Goal: Information Seeking & Learning: Learn about a topic

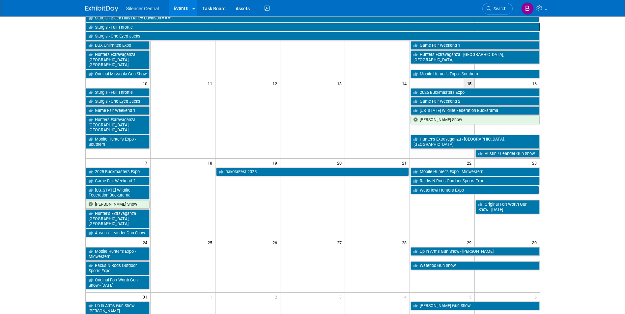
scroll to position [165, 0]
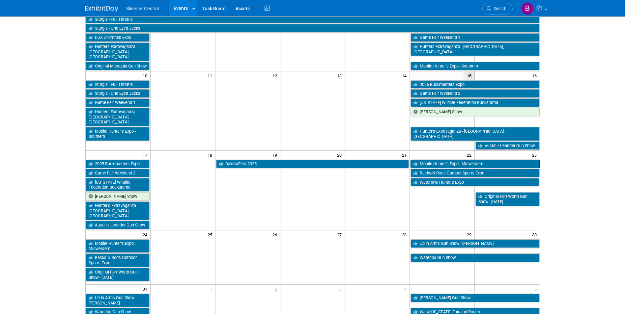
click at [430, 160] on link "Mobile Hunter’s Expo - Midwestern" at bounding box center [474, 164] width 129 height 9
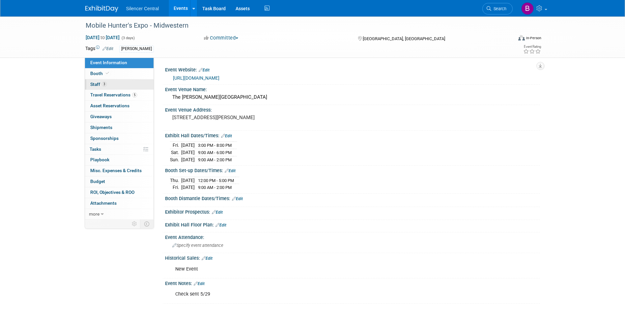
click at [124, 83] on link "3 Staff 3" at bounding box center [119, 84] width 68 height 11
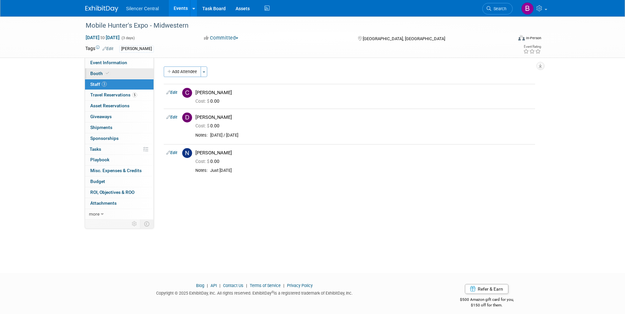
click at [121, 73] on link "Booth" at bounding box center [119, 73] width 68 height 11
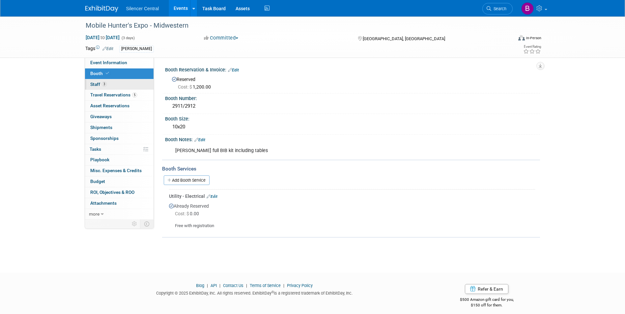
click at [123, 83] on link "3 Staff 3" at bounding box center [119, 84] width 68 height 11
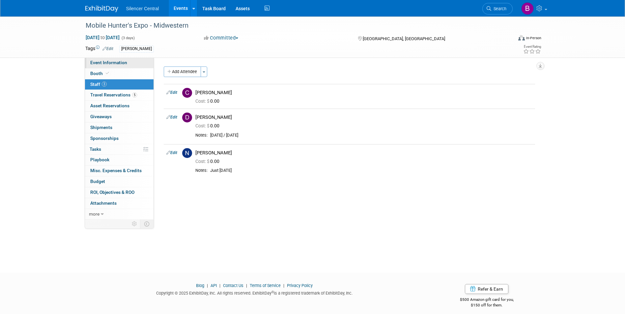
click at [124, 62] on span "Event Information" at bounding box center [108, 62] width 37 height 5
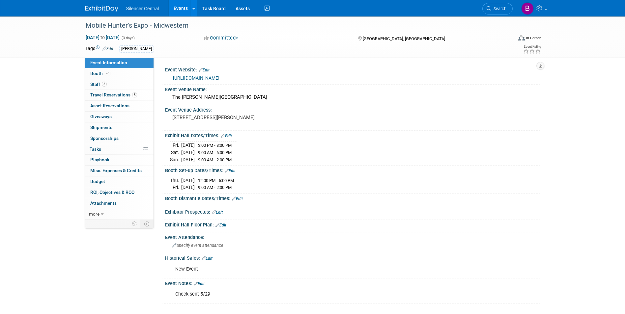
click at [110, 5] on link at bounding box center [105, 5] width 41 height 5
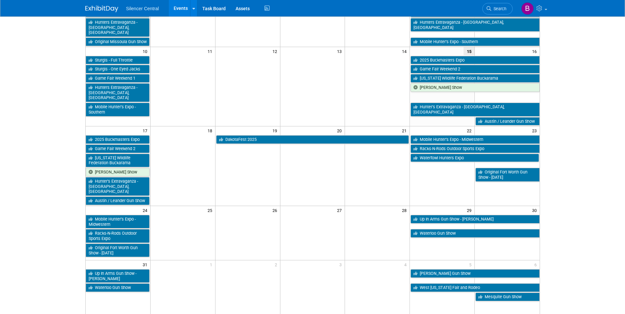
scroll to position [198, 0]
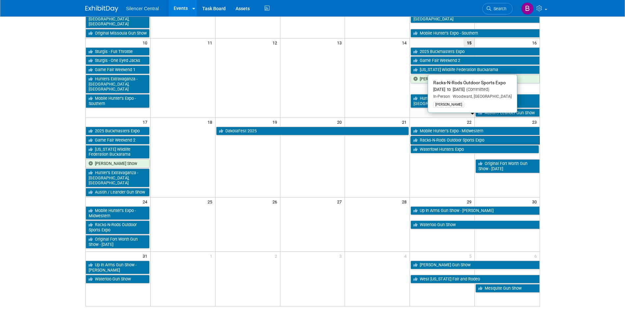
click at [431, 136] on link "Racks-N-Rods Outdoor Sports Expo" at bounding box center [474, 140] width 129 height 9
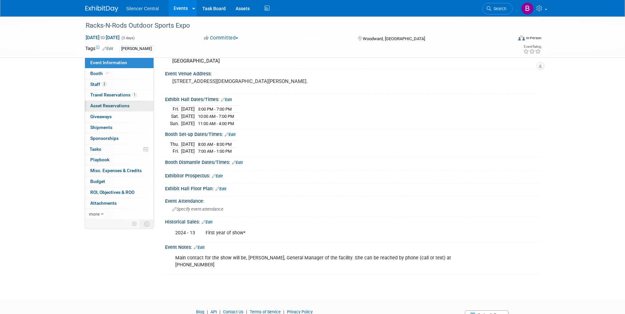
scroll to position [66, 0]
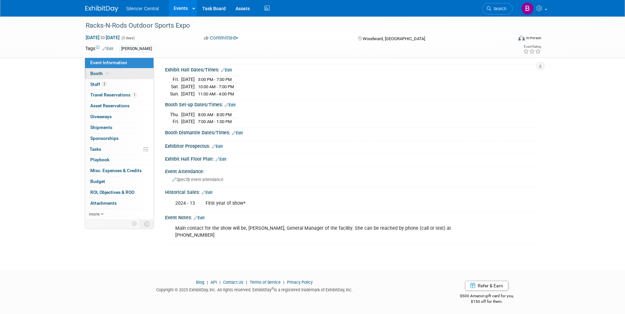
click at [116, 73] on link "Booth" at bounding box center [119, 73] width 68 height 11
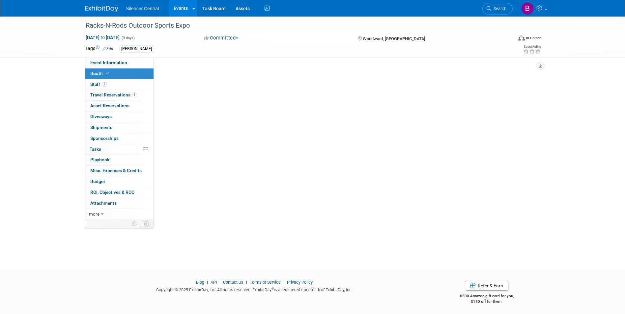
scroll to position [0, 0]
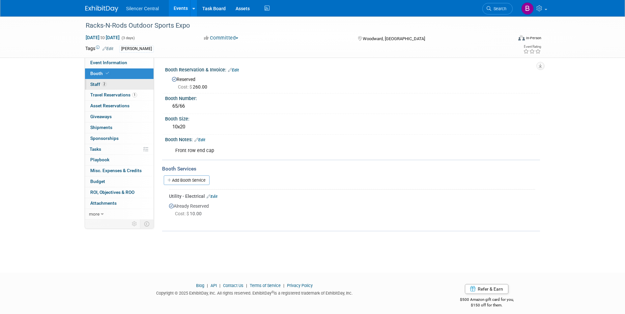
click at [121, 86] on link "2 Staff 2" at bounding box center [119, 84] width 68 height 11
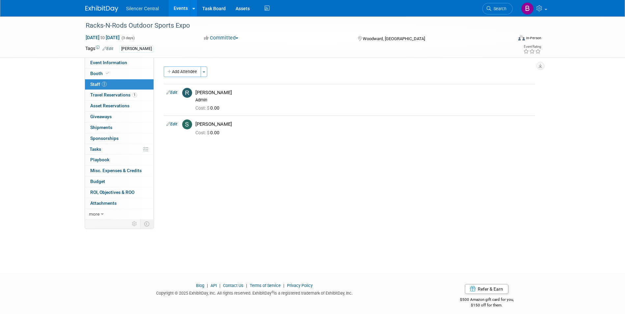
click at [107, 13] on div "Silencer Central Events Add Event Bulk Upload Events Shareable Event Boards Rec…" at bounding box center [312, 8] width 454 height 16
click at [114, 10] on img at bounding box center [101, 9] width 33 height 7
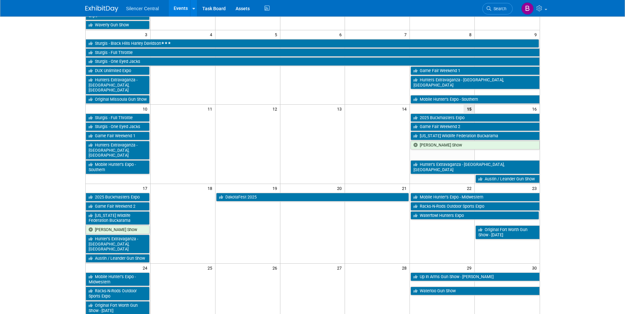
scroll to position [132, 0]
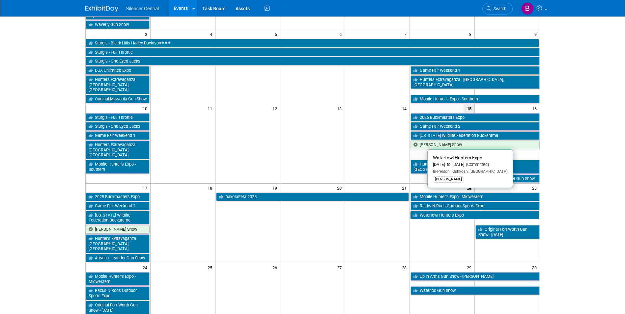
click at [455, 211] on link "Waterfowl Hunters Expo" at bounding box center [474, 215] width 128 height 9
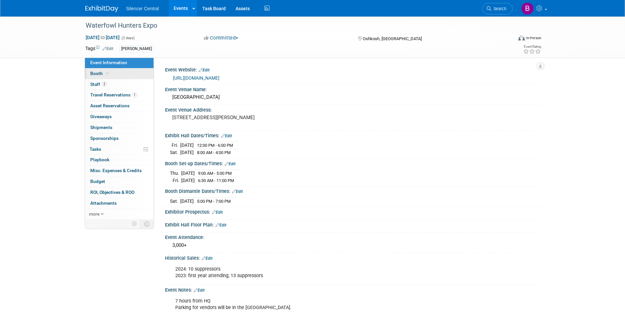
click at [112, 71] on link "Booth" at bounding box center [119, 73] width 68 height 11
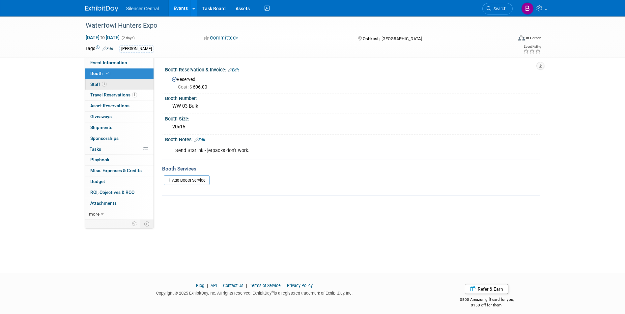
click at [111, 83] on link "2 Staff 2" at bounding box center [119, 84] width 68 height 11
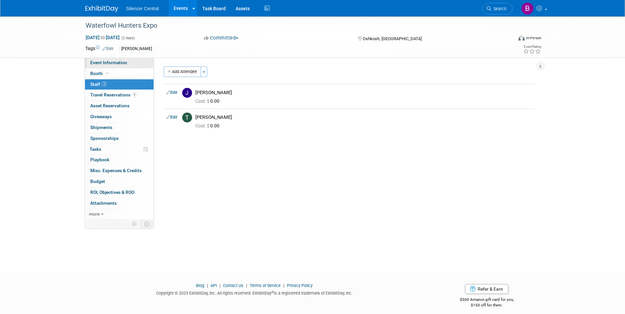
click at [116, 62] on span "Event Information" at bounding box center [108, 62] width 37 height 5
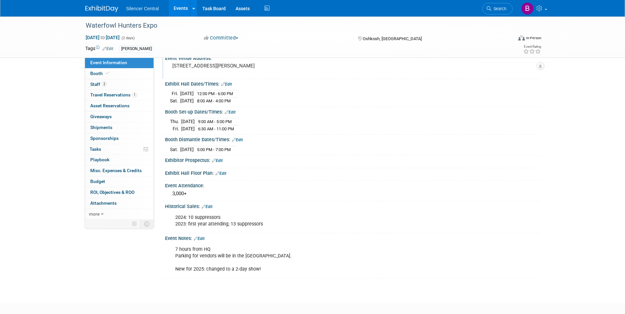
scroll to position [66, 0]
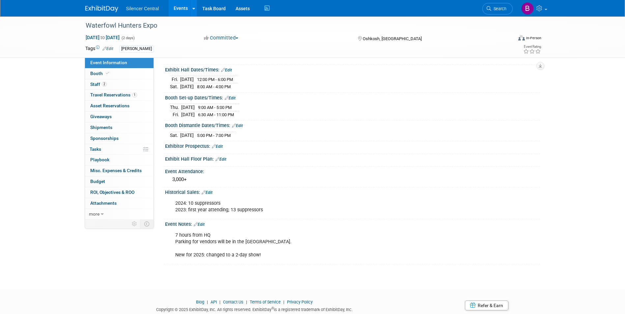
click at [105, 6] on img at bounding box center [101, 9] width 33 height 7
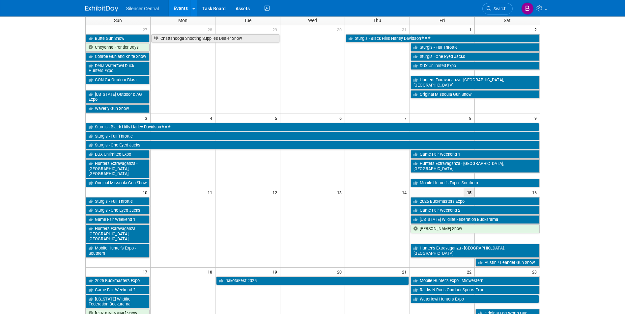
scroll to position [132, 0]
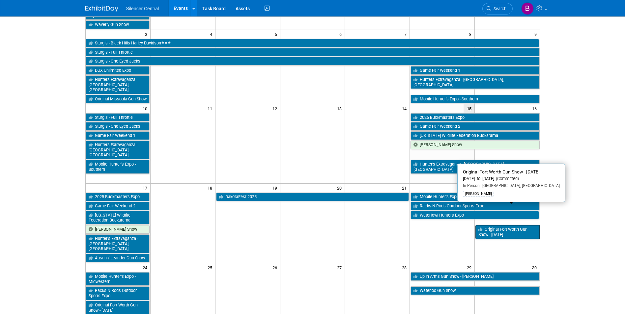
click at [492, 225] on link "Original Fort Worth Gun Show - [DATE]" at bounding box center [507, 231] width 64 height 13
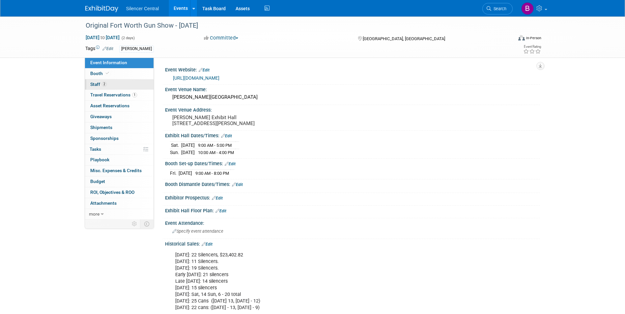
click at [110, 83] on link "2 Staff 2" at bounding box center [119, 84] width 68 height 11
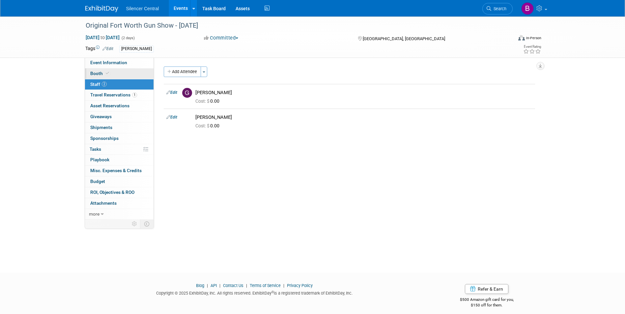
click at [109, 73] on span at bounding box center [107, 73] width 6 height 5
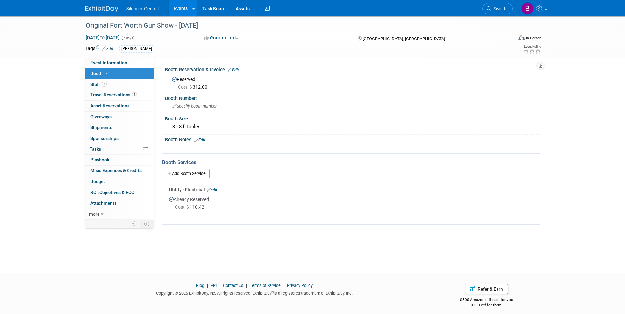
drag, startPoint x: 108, startPoint y: 61, endPoint x: 108, endPoint y: 55, distance: 5.9
click at [108, 62] on span "Event Information" at bounding box center [108, 62] width 37 height 5
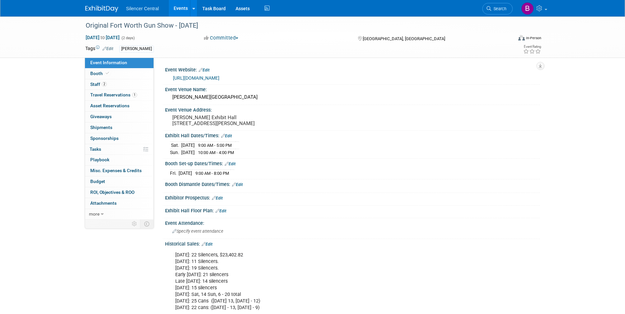
click at [103, 11] on img at bounding box center [101, 9] width 33 height 7
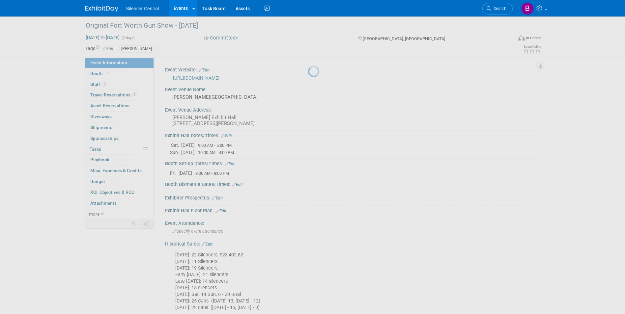
scroll to position [29, 0]
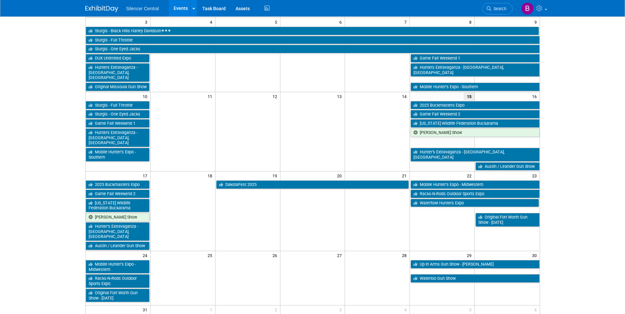
scroll to position [165, 0]
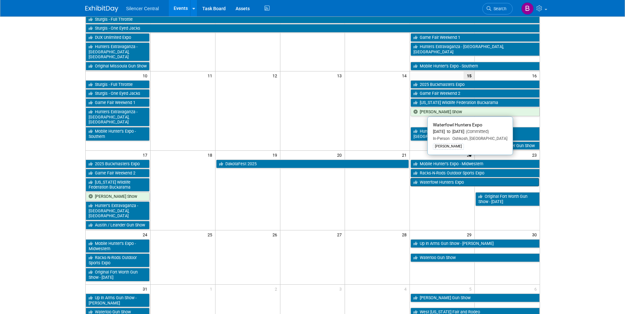
click at [430, 178] on link "Waterfowl Hunters Expo" at bounding box center [474, 182] width 128 height 9
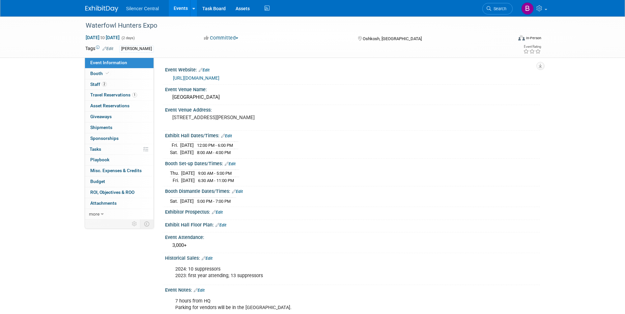
click at [109, 8] on img at bounding box center [101, 9] width 33 height 7
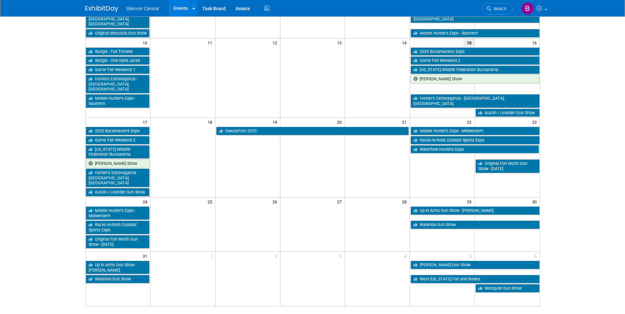
scroll to position [33, 0]
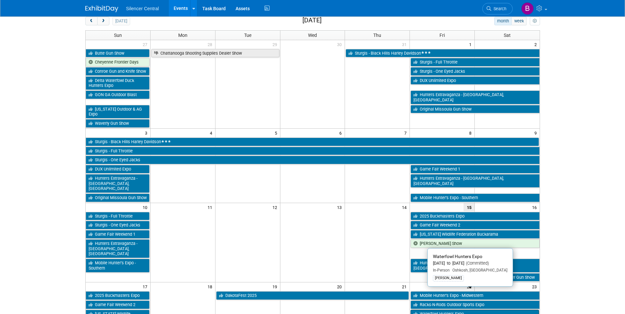
click at [425, 310] on link "Waterfowl Hunters Expo" at bounding box center [474, 314] width 128 height 9
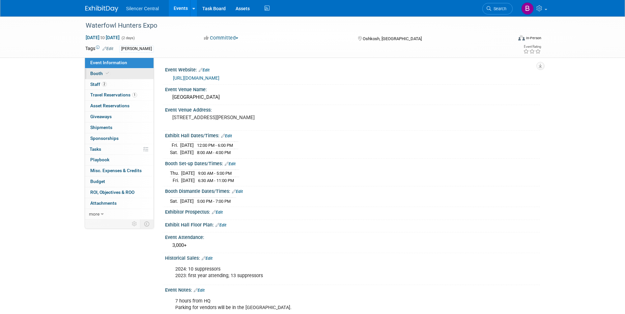
click at [141, 73] on link "Booth" at bounding box center [119, 73] width 68 height 11
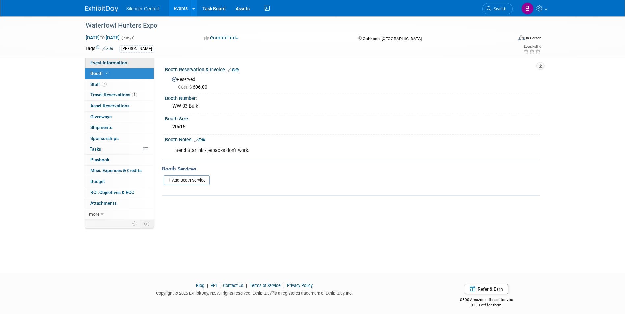
click at [131, 63] on link "Event Information" at bounding box center [119, 63] width 68 height 11
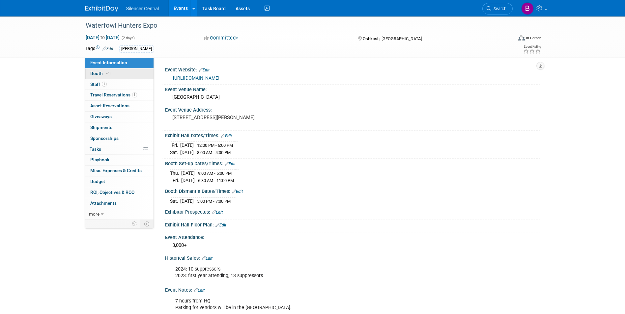
click at [130, 71] on link "Booth" at bounding box center [119, 73] width 68 height 11
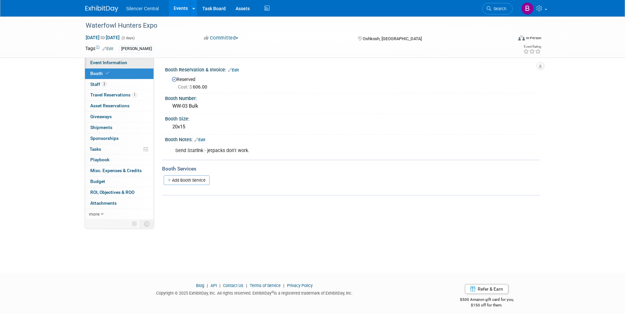
click at [129, 61] on link "Event Information" at bounding box center [119, 63] width 68 height 11
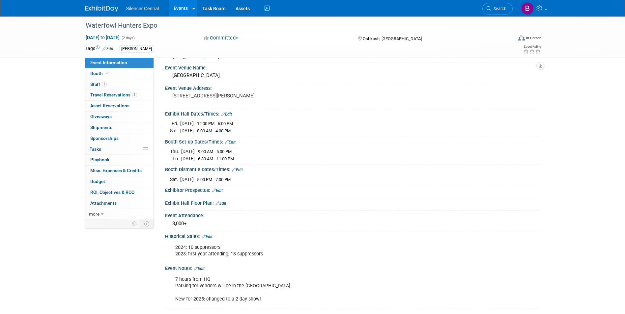
scroll to position [86, 0]
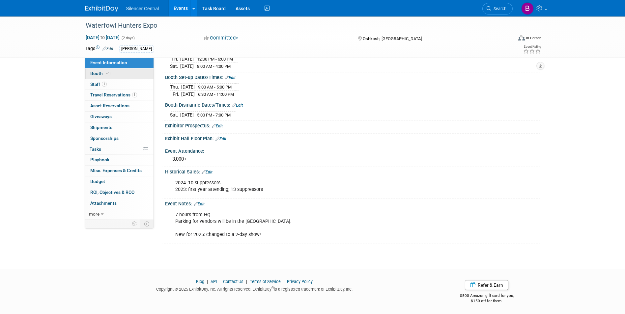
click at [118, 76] on link "Booth" at bounding box center [119, 73] width 68 height 11
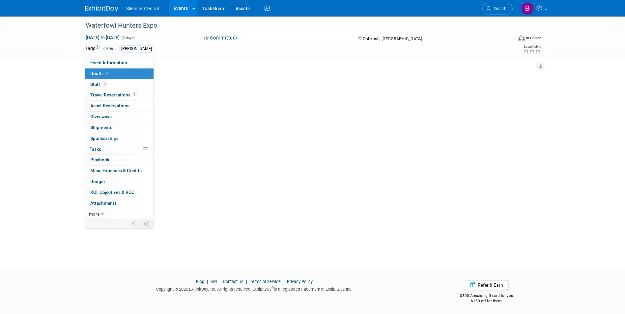
scroll to position [0, 0]
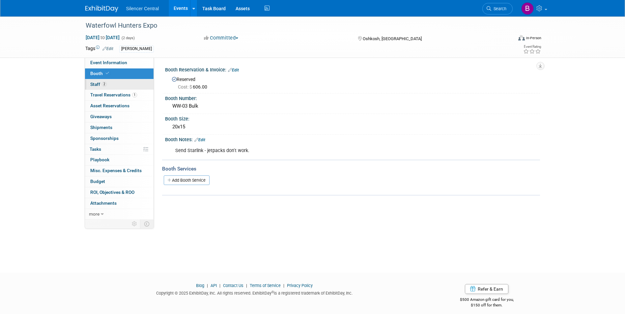
click at [112, 85] on link "2 Staff 2" at bounding box center [119, 84] width 68 height 11
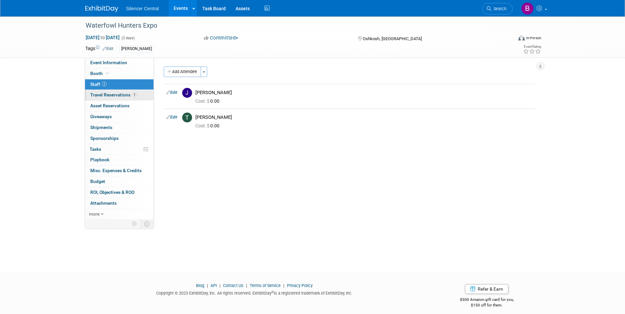
click at [115, 92] on span "Travel Reservations 1" at bounding box center [113, 94] width 47 height 5
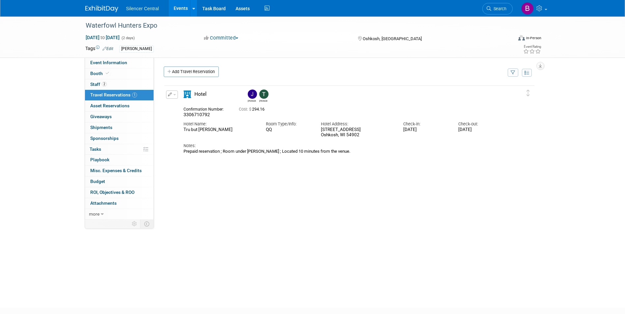
click at [109, 56] on div "Waterfowl Hunters Expo Aug 22, 2025 to Aug 23, 2025 (2 days) Aug 22, 2025 to Au…" at bounding box center [312, 36] width 464 height 41
click at [107, 63] on span "Event Information" at bounding box center [108, 62] width 37 height 5
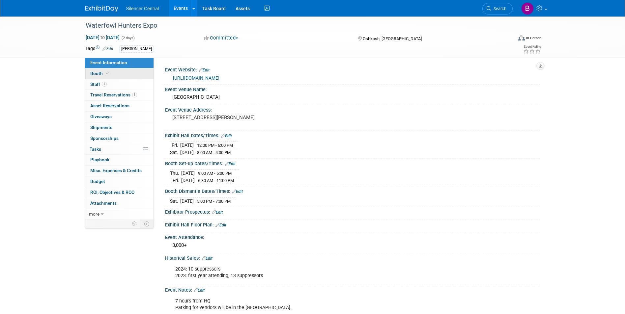
click at [113, 77] on link "Booth" at bounding box center [119, 73] width 68 height 11
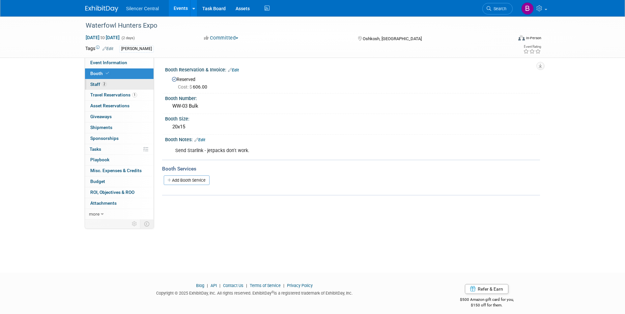
click at [120, 85] on link "2 Staff 2" at bounding box center [119, 84] width 68 height 11
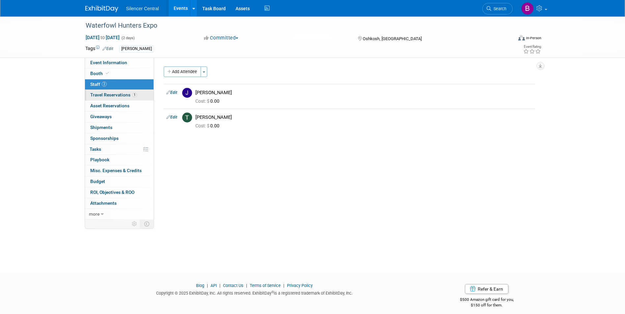
click at [121, 95] on span "Travel Reservations 1" at bounding box center [113, 94] width 47 height 5
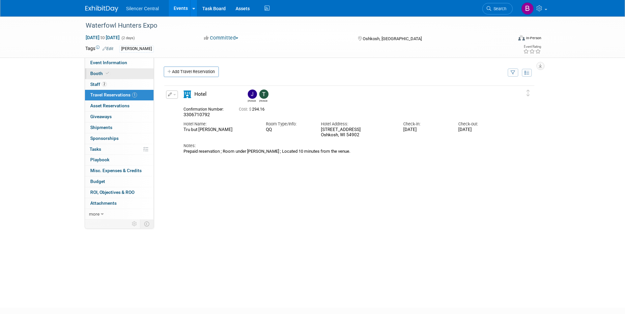
click at [121, 71] on link "Booth" at bounding box center [119, 73] width 68 height 11
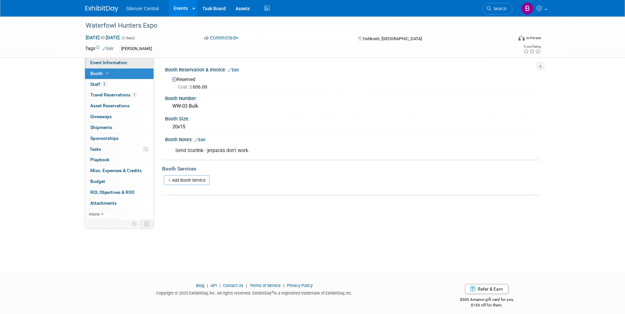
click at [124, 62] on span "Event Information" at bounding box center [108, 62] width 37 height 5
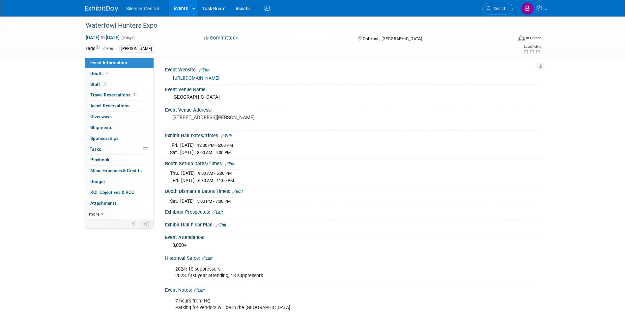
click at [218, 77] on link "https://waterfowlhuntersexpo.com/" at bounding box center [196, 77] width 46 height 5
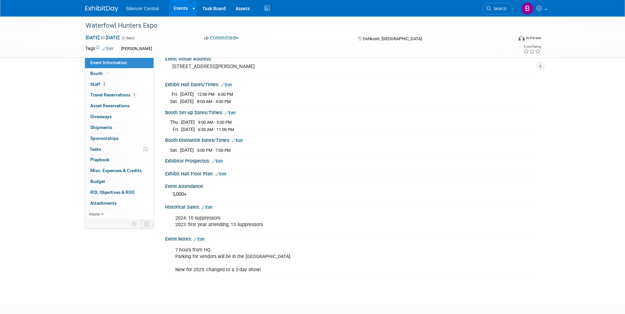
scroll to position [66, 0]
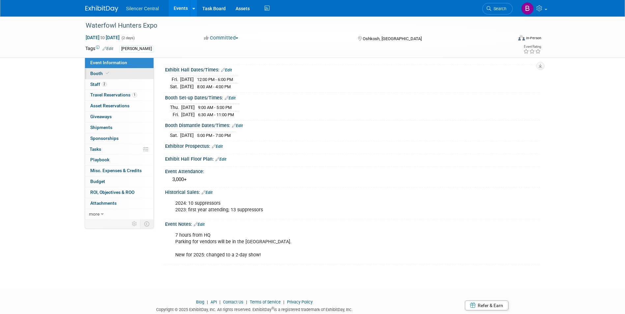
click at [117, 73] on link "Booth" at bounding box center [119, 73] width 68 height 11
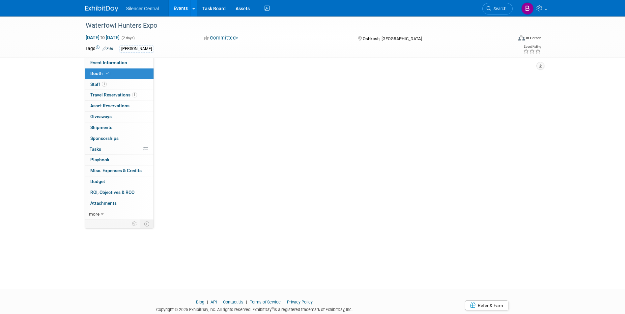
scroll to position [0, 0]
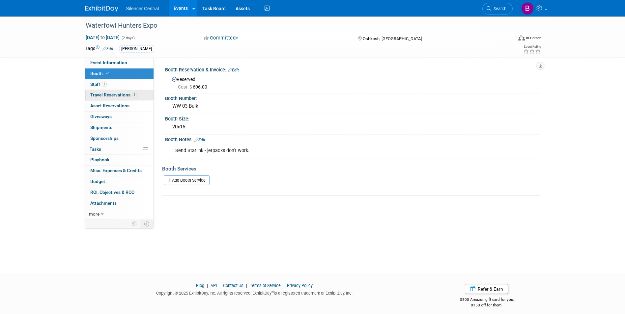
click at [115, 93] on span "Travel Reservations 1" at bounding box center [113, 94] width 47 height 5
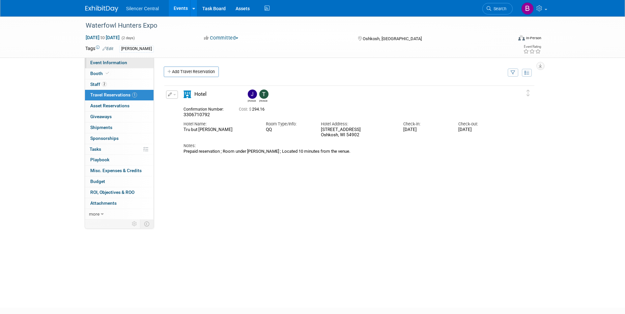
click at [114, 64] on span "Event Information" at bounding box center [108, 62] width 37 height 5
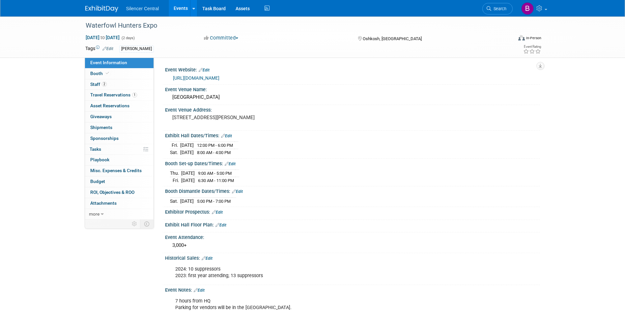
click at [102, 8] on img at bounding box center [101, 9] width 33 height 7
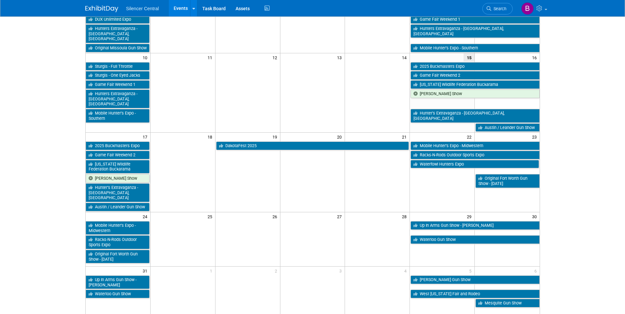
scroll to position [198, 0]
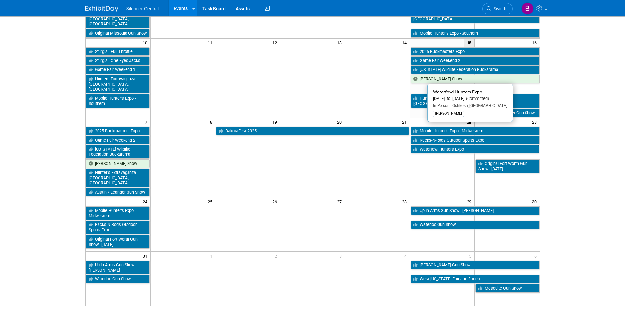
click at [441, 145] on link "Waterfowl Hunters Expo" at bounding box center [474, 149] width 128 height 9
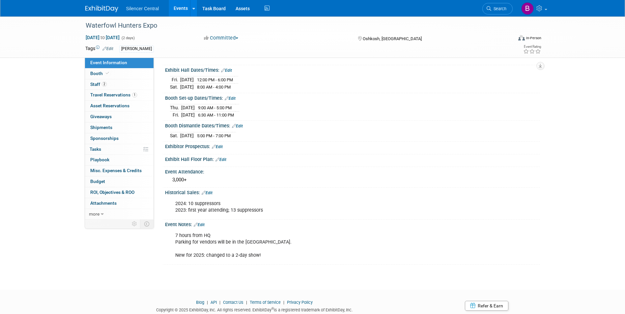
scroll to position [66, 0]
click at [120, 74] on link "Booth" at bounding box center [119, 73] width 68 height 11
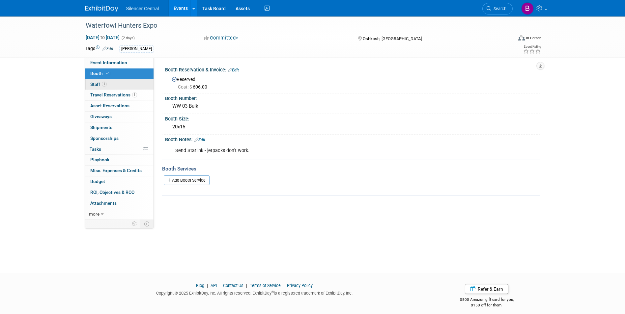
click at [122, 85] on link "2 Staff 2" at bounding box center [119, 84] width 68 height 11
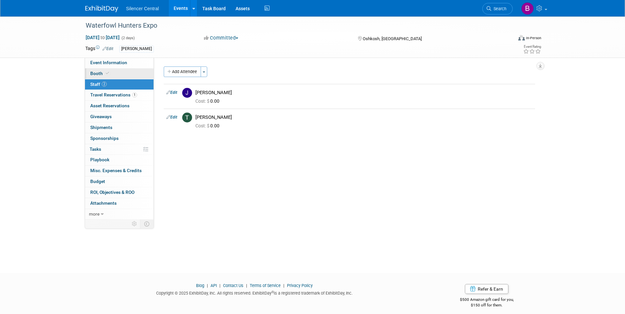
click at [124, 70] on link "Booth" at bounding box center [119, 73] width 68 height 11
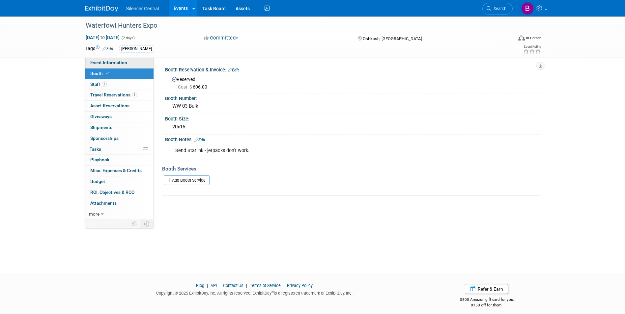
click at [124, 64] on span "Event Information" at bounding box center [108, 62] width 37 height 5
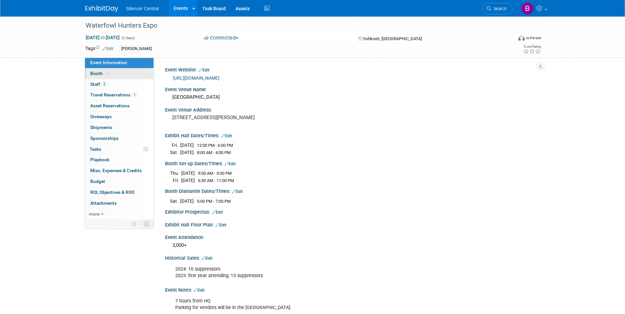
click at [116, 72] on link "Booth" at bounding box center [119, 73] width 68 height 11
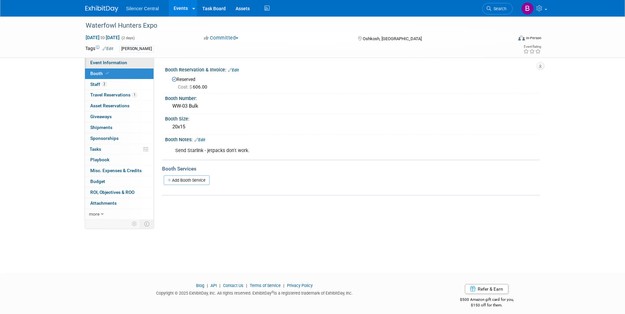
click at [108, 66] on link "Event Information" at bounding box center [119, 63] width 68 height 11
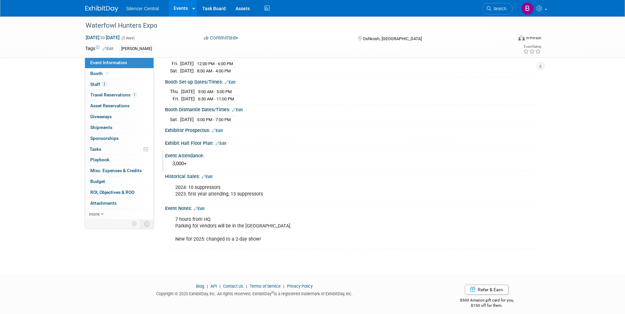
scroll to position [86, 0]
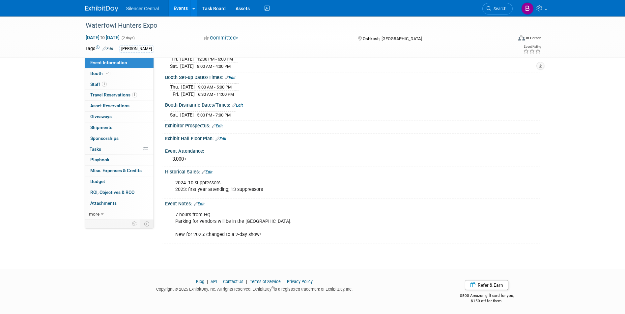
click at [132, 64] on link "Event Information" at bounding box center [119, 63] width 68 height 11
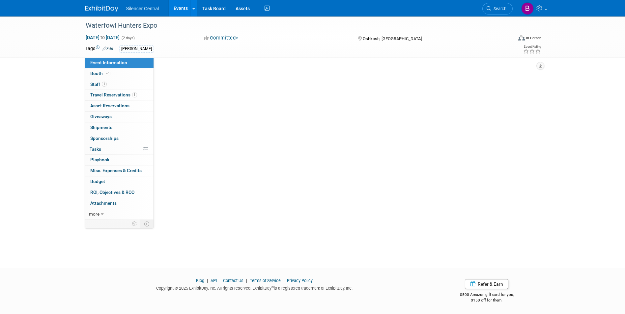
scroll to position [0, 0]
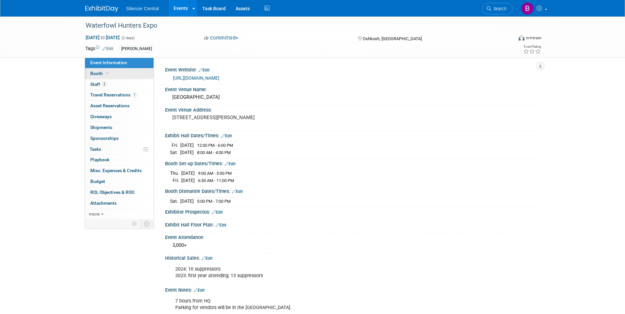
click at [119, 73] on link "Booth" at bounding box center [119, 73] width 68 height 11
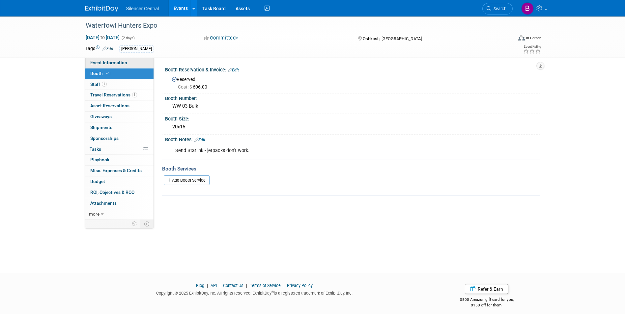
click at [118, 64] on span "Event Information" at bounding box center [108, 62] width 37 height 5
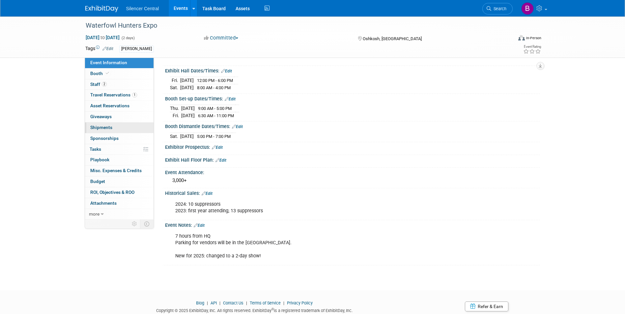
scroll to position [53, 0]
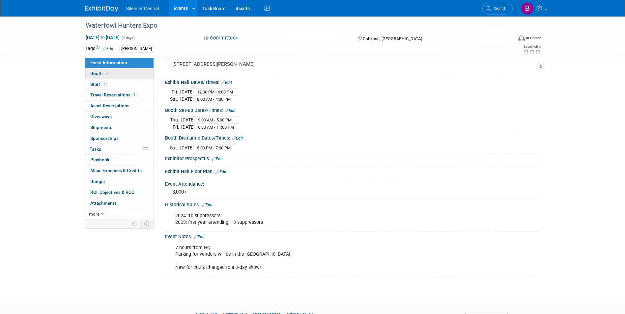
click at [112, 73] on link "Booth" at bounding box center [119, 73] width 68 height 11
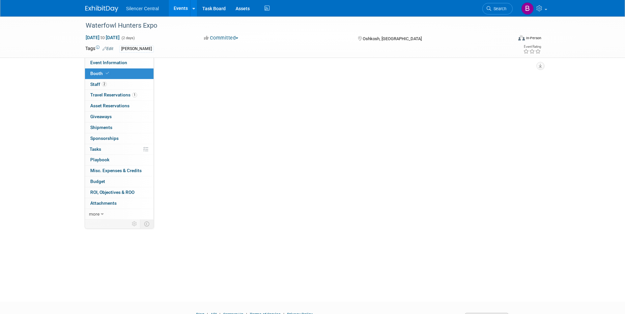
scroll to position [0, 0]
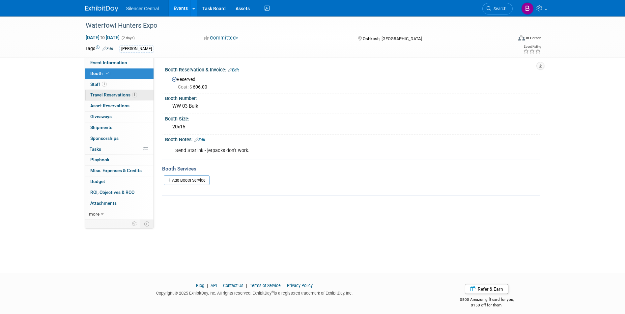
click at [105, 92] on span "Travel Reservations 1" at bounding box center [113, 94] width 47 height 5
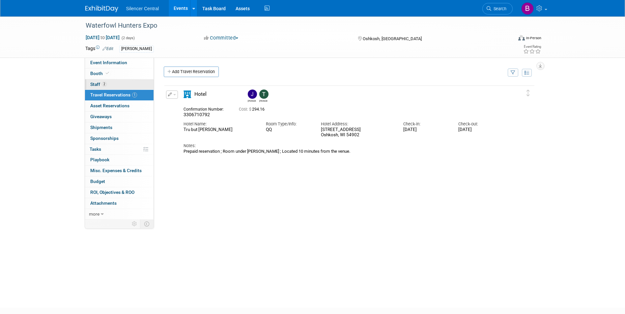
click at [111, 82] on link "2 Staff 2" at bounding box center [119, 84] width 68 height 11
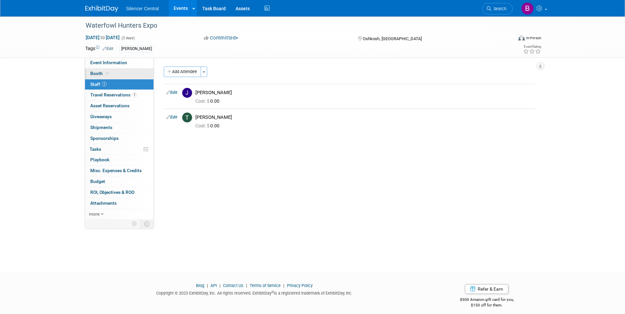
click at [116, 73] on link "Booth" at bounding box center [119, 73] width 68 height 11
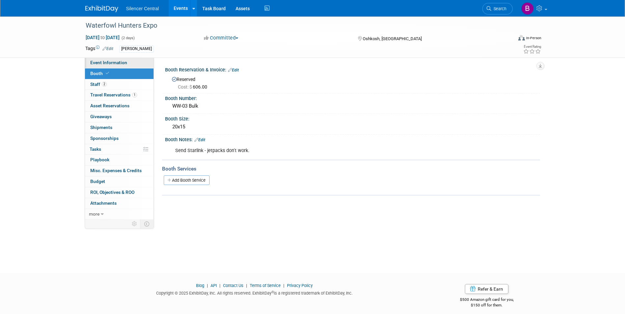
click at [118, 62] on span "Event Information" at bounding box center [108, 62] width 37 height 5
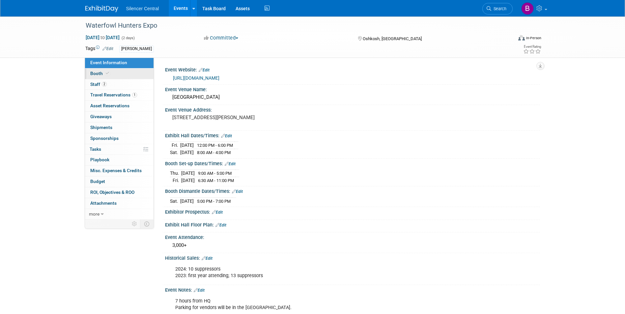
click at [118, 75] on link "Booth" at bounding box center [119, 73] width 68 height 11
click at [111, 73] on link "Booth" at bounding box center [119, 73] width 68 height 11
click at [119, 77] on link "Booth" at bounding box center [119, 73] width 68 height 11
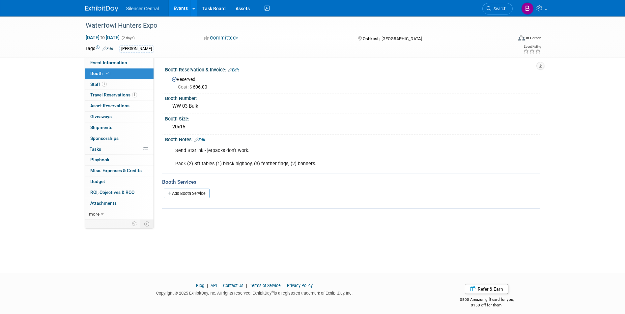
scroll to position [5, 0]
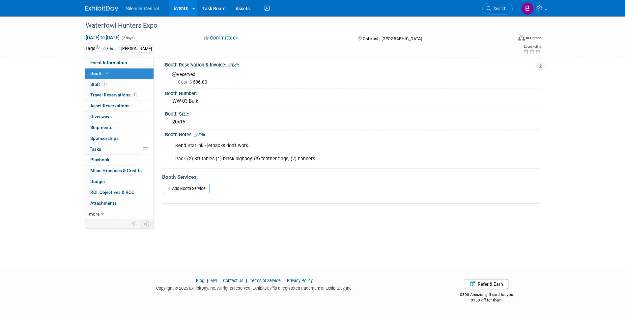
click at [104, 13] on div "Silencer Central Events Add Event Bulk Upload Events Shareable Event Boards Rec…" at bounding box center [312, 8] width 454 height 16
click at [104, 8] on img at bounding box center [101, 9] width 33 height 7
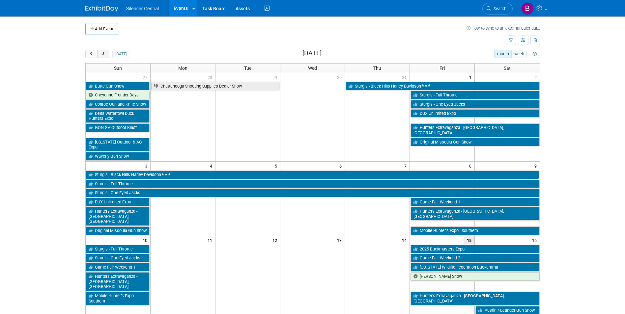
click at [103, 54] on span "next" at bounding box center [103, 54] width 5 height 4
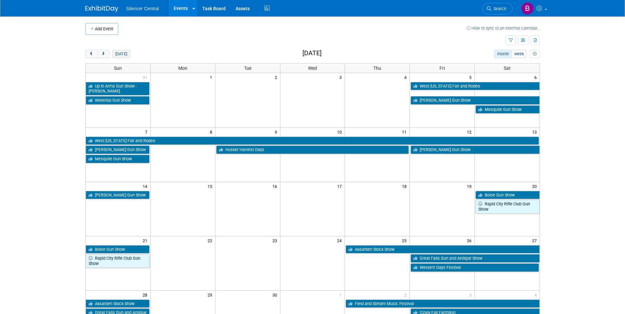
click at [119, 58] on button "[DATE]" at bounding box center [120, 54] width 17 height 9
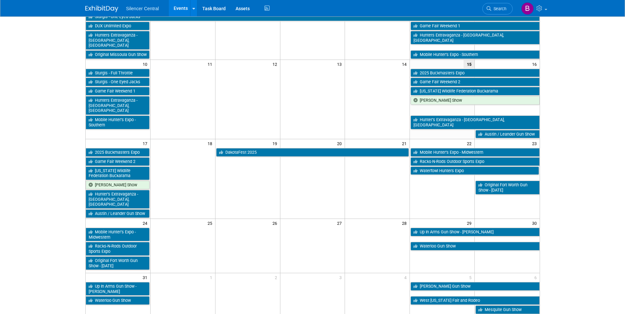
scroll to position [165, 0]
